Goal: Communication & Community: Share content

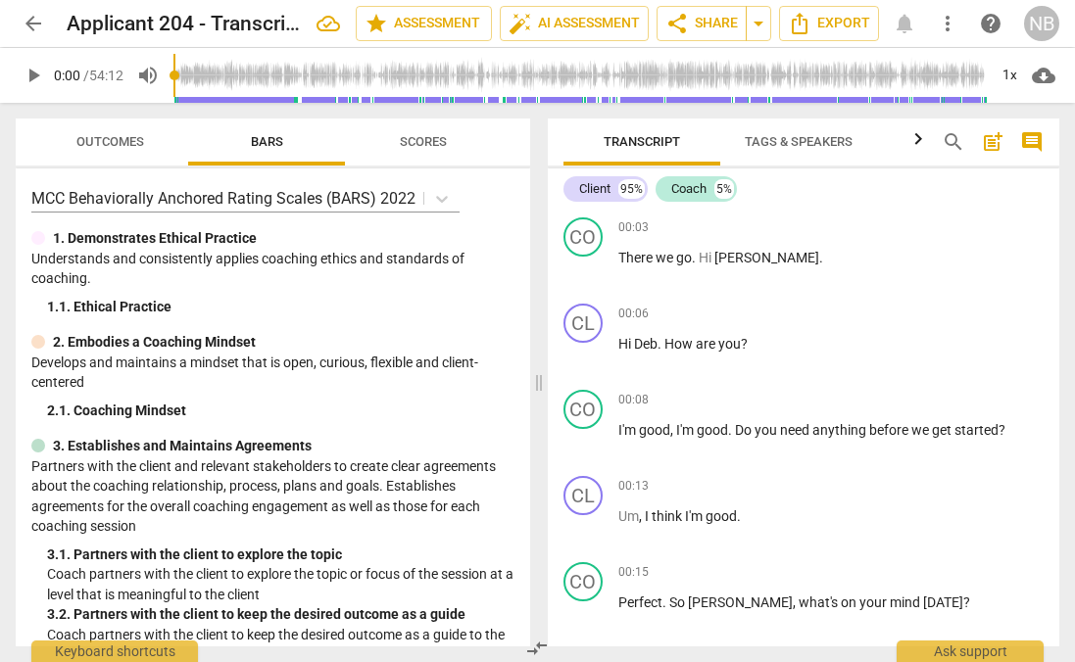
click at [719, 22] on span "share Share" at bounding box center [701, 24] width 73 height 24
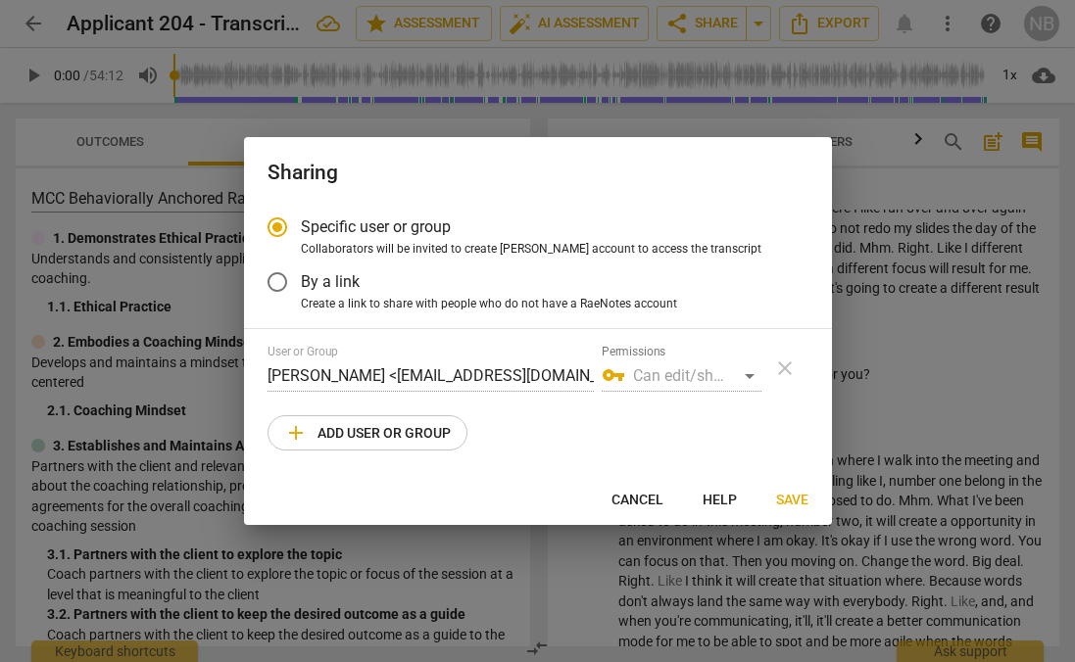
click at [312, 286] on span "By a link" at bounding box center [330, 281] width 59 height 23
click at [301, 286] on input "By a link" at bounding box center [277, 282] width 47 height 47
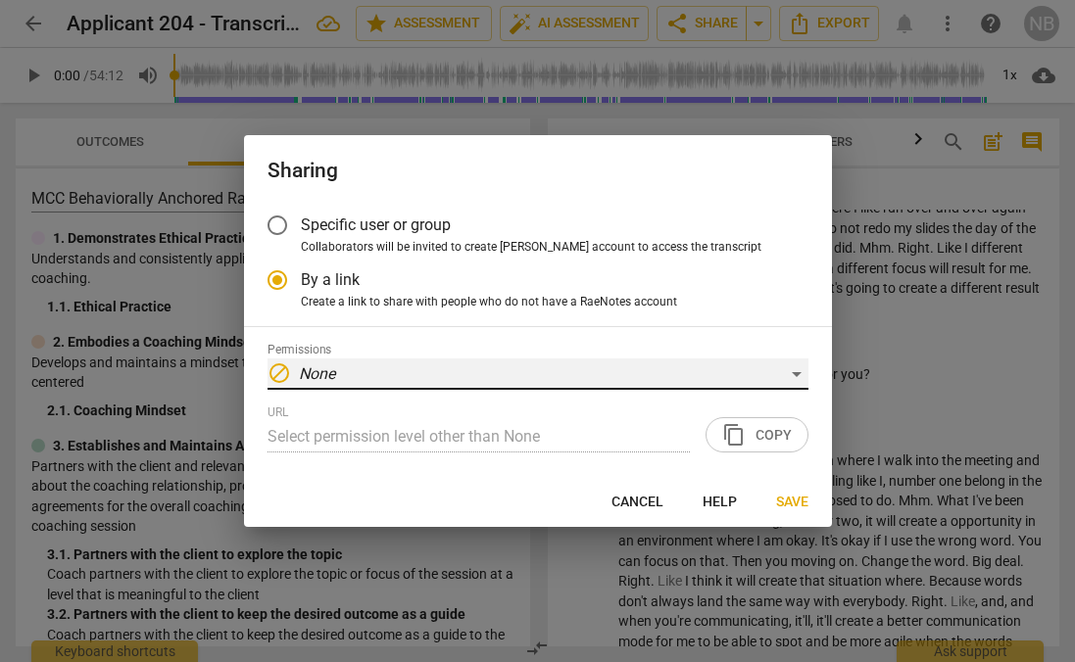
click at [378, 379] on div "block None" at bounding box center [538, 374] width 541 height 31
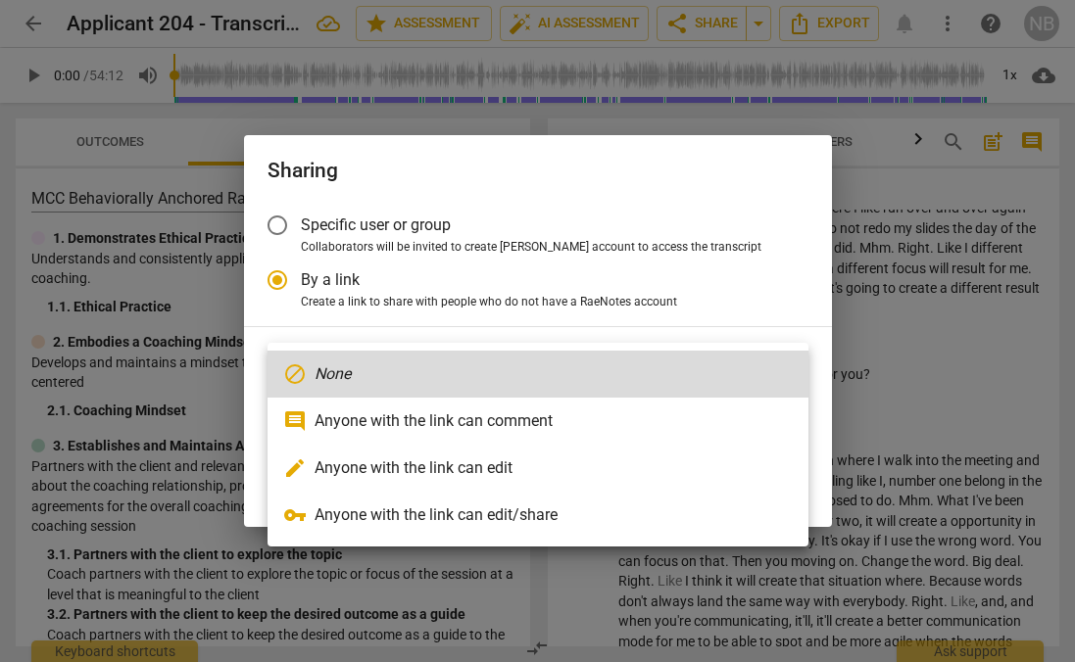
click at [332, 509] on li "vpn_key Anyone with the link can edit/share" at bounding box center [538, 515] width 541 height 47
radio input "false"
type input "[URL][DOMAIN_NAME]"
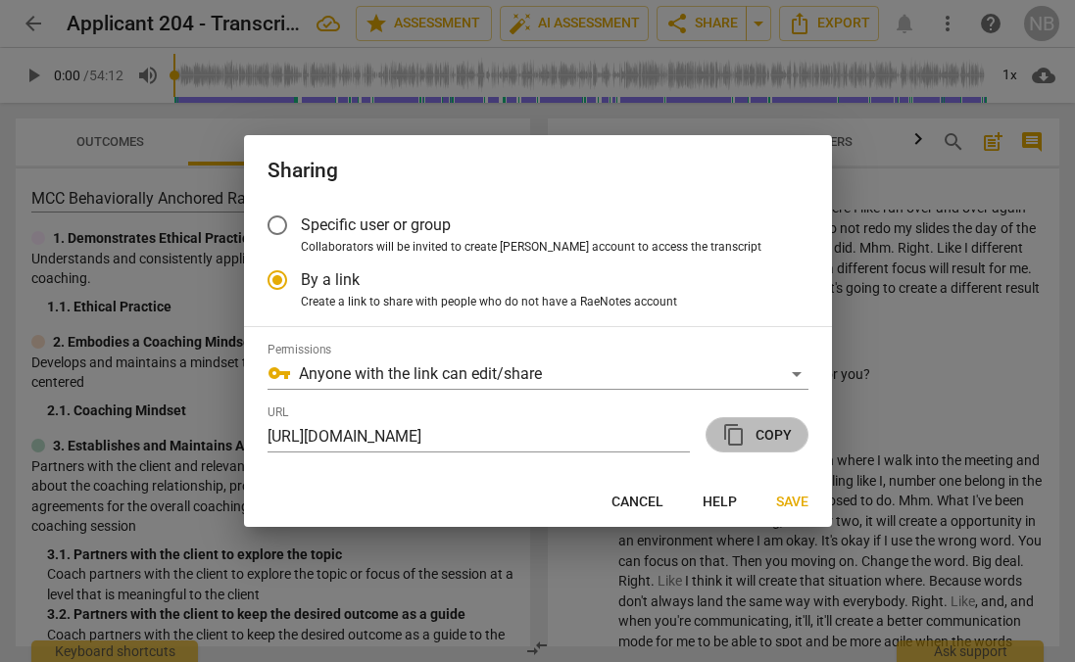
click at [738, 437] on span "content_copy" at bounding box center [734, 435] width 24 height 24
click at [302, 217] on span "Specific user or group" at bounding box center [376, 225] width 150 height 23
click at [301, 217] on input "Specific user or group" at bounding box center [277, 225] width 47 height 47
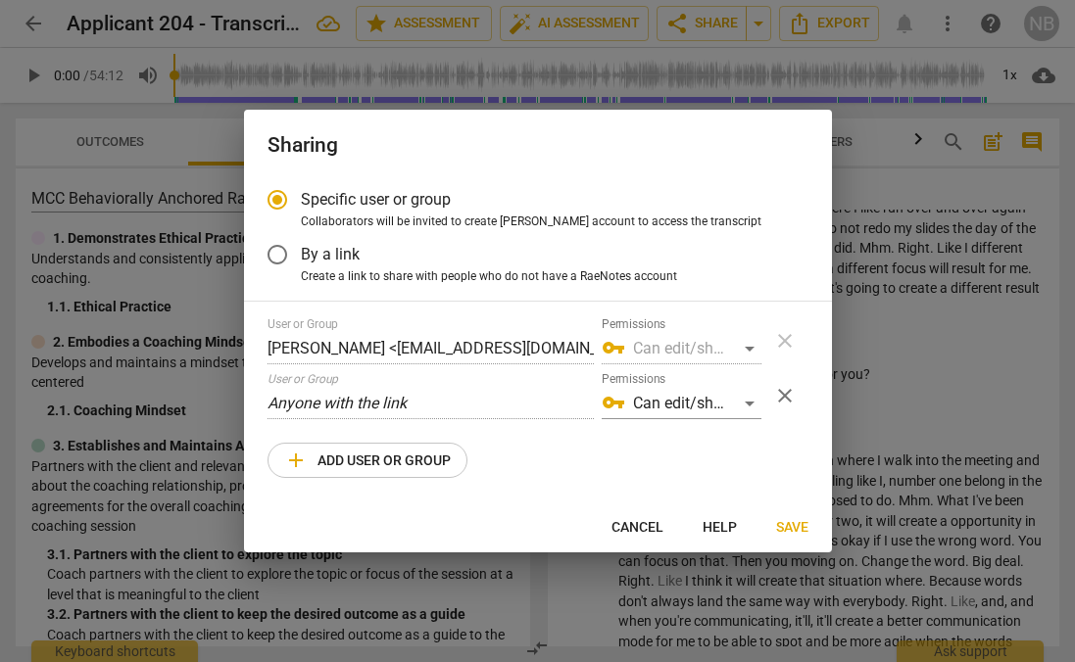
click at [369, 464] on span "add Add user or group" at bounding box center [367, 461] width 167 height 24
radio input "false"
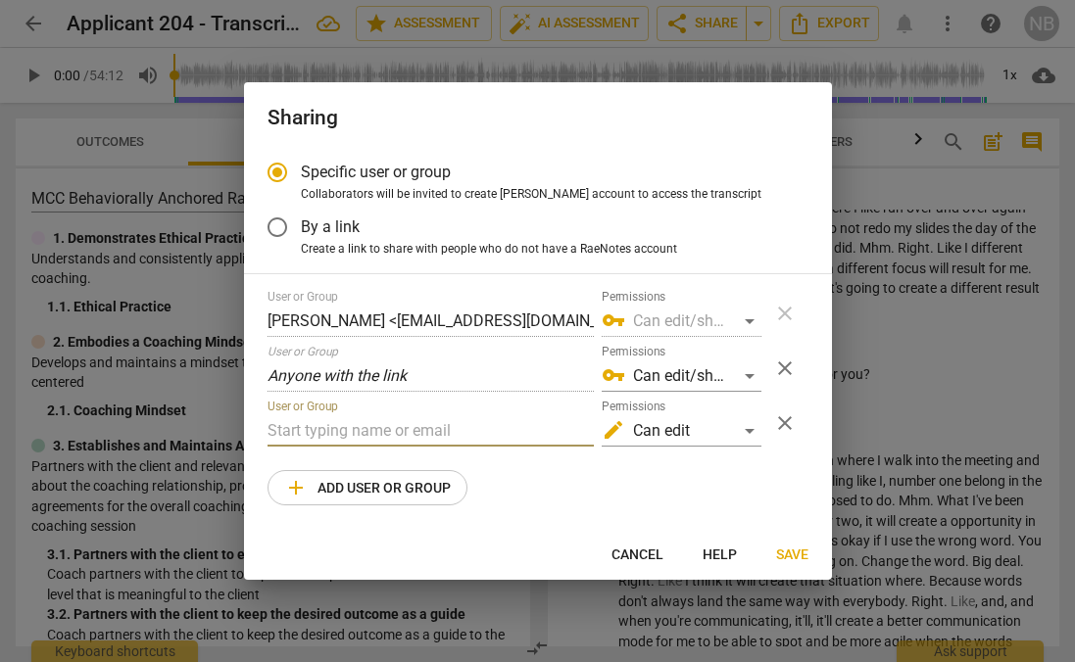
click at [380, 434] on input "text" at bounding box center [431, 430] width 326 height 31
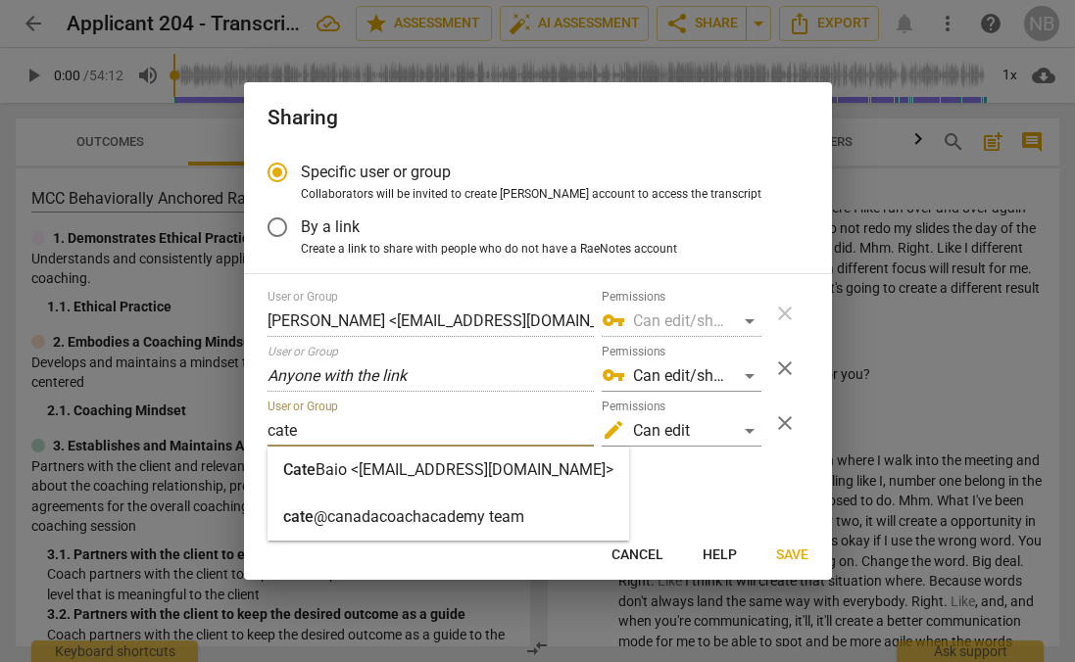
type input "cate"
click at [367, 457] on div "[PERSON_NAME] <[PERSON_NAME][EMAIL_ADDRESS][DOMAIN_NAME]>" at bounding box center [449, 470] width 362 height 47
radio input "false"
type input "[PERSON_NAME] <[PERSON_NAME][EMAIL_ADDRESS][DOMAIN_NAME]>"
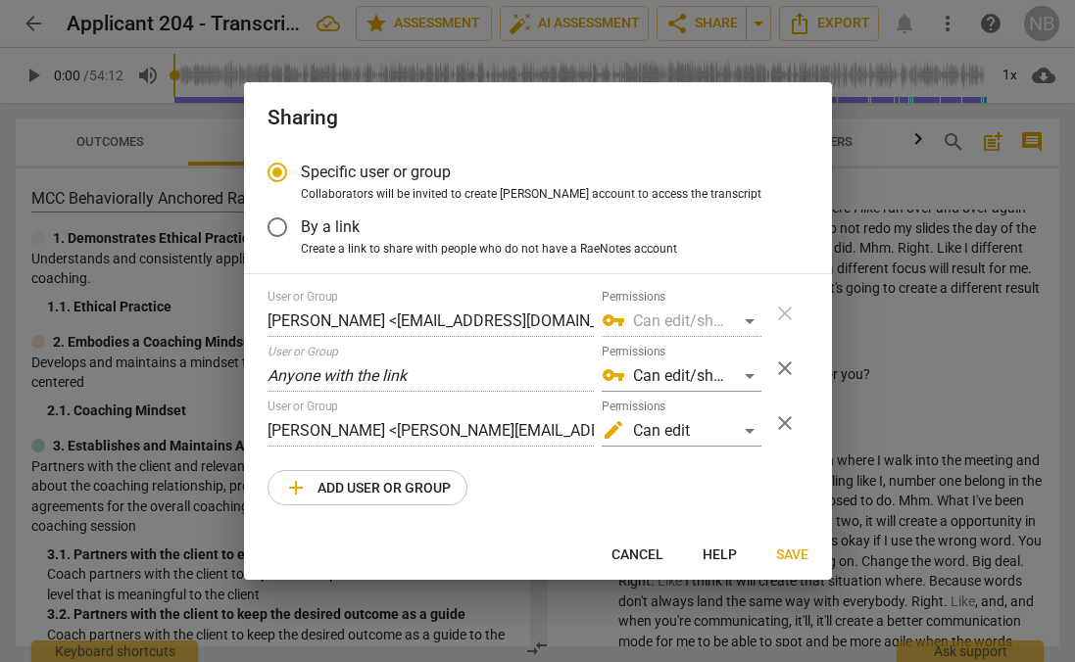
click at [368, 493] on span "add Add user or group" at bounding box center [367, 488] width 167 height 24
radio input "false"
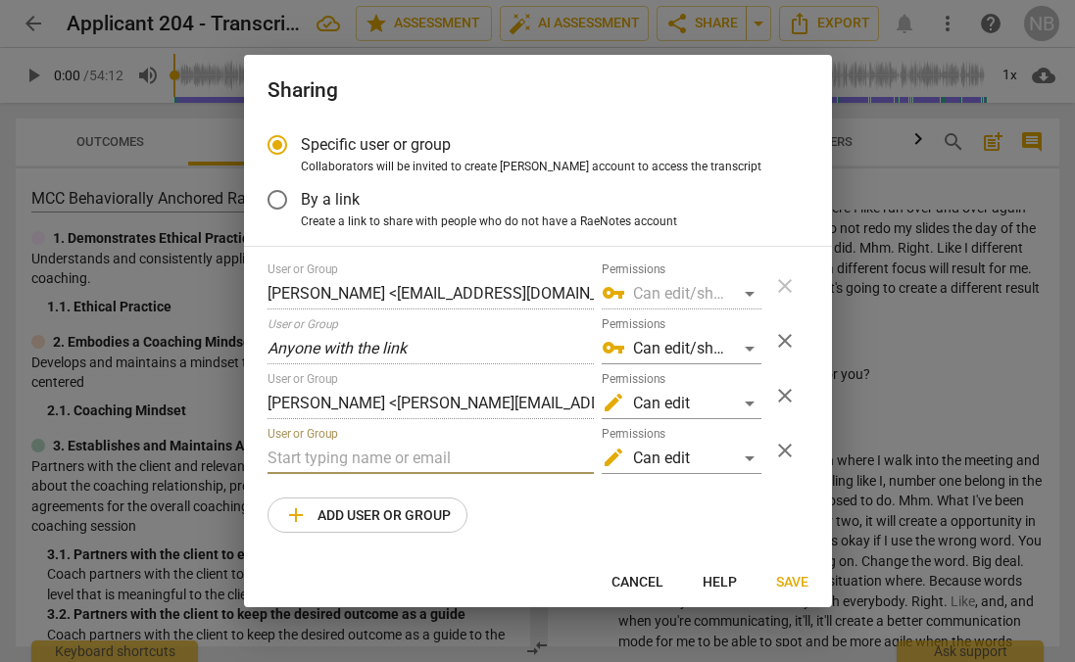
click at [390, 450] on input "text" at bounding box center [431, 458] width 326 height 31
type input "[EMAIL_ADDRESS][DOMAIN_NAME]"
click at [798, 579] on span "Save" at bounding box center [792, 583] width 32 height 20
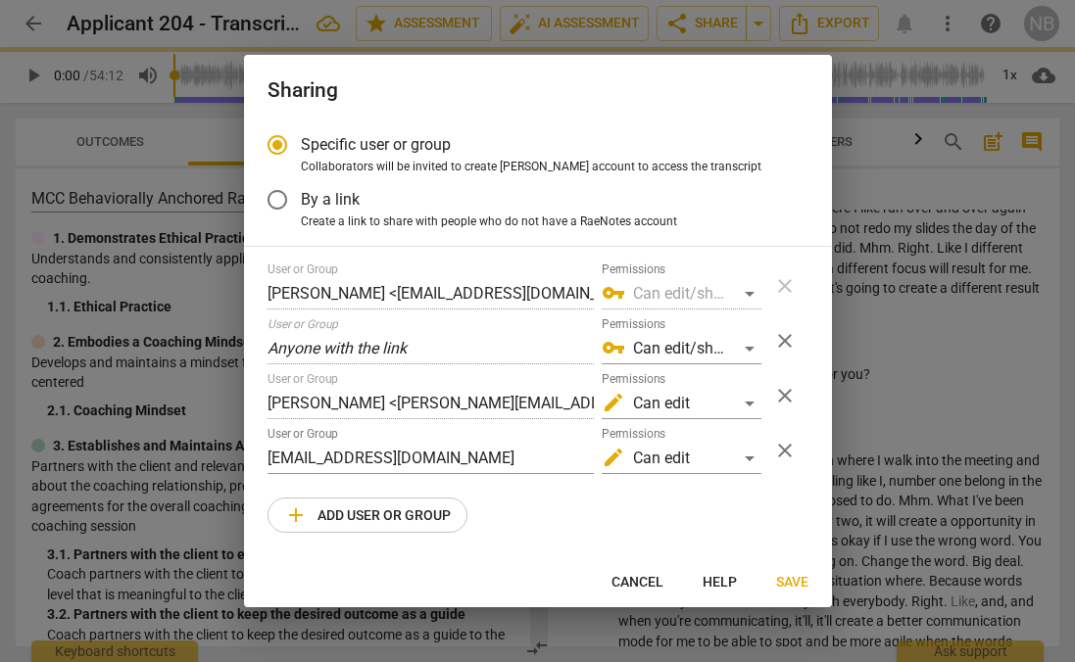
radio input "false"
type input "[PERSON_NAME] <[PERSON_NAME][EMAIL_ADDRESS][DOMAIN_NAME]>"
